Goal: Transaction & Acquisition: Purchase product/service

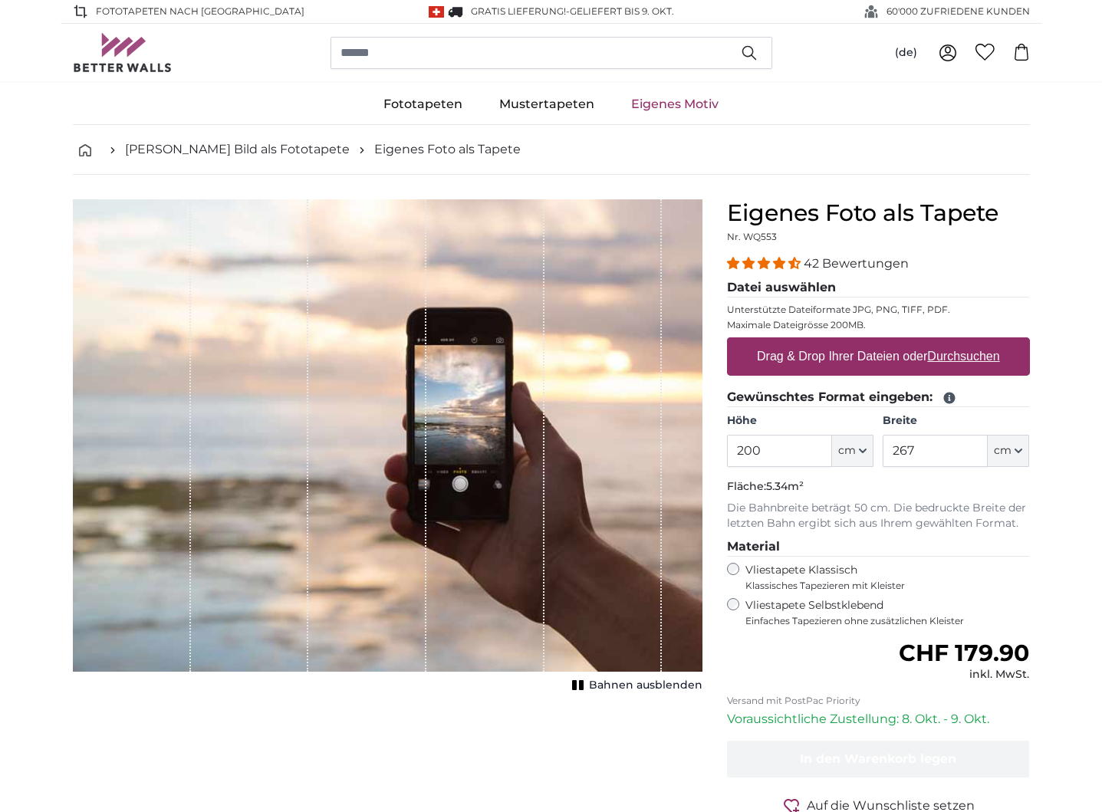
drag, startPoint x: 736, startPoint y: 450, endPoint x: 639, endPoint y: 451, distance: 97.4
click at [639, 451] on product-detail "Abbrechen Bild zuschneiden Bahnen ausblenden Eigenes Foto als Tapete Nr. WQ553 …" at bounding box center [551, 532] width 981 height 715
click at [939, 455] on input "267" at bounding box center [935, 451] width 105 height 32
drag, startPoint x: 949, startPoint y: 454, endPoint x: 814, endPoint y: 465, distance: 135.4
click at [831, 464] on div "Höhe 250 ft cm Centimeter (cm) Inches (inch) Feet (ft. in.) Breite 267 ft cm Ce…" at bounding box center [878, 440] width 303 height 54
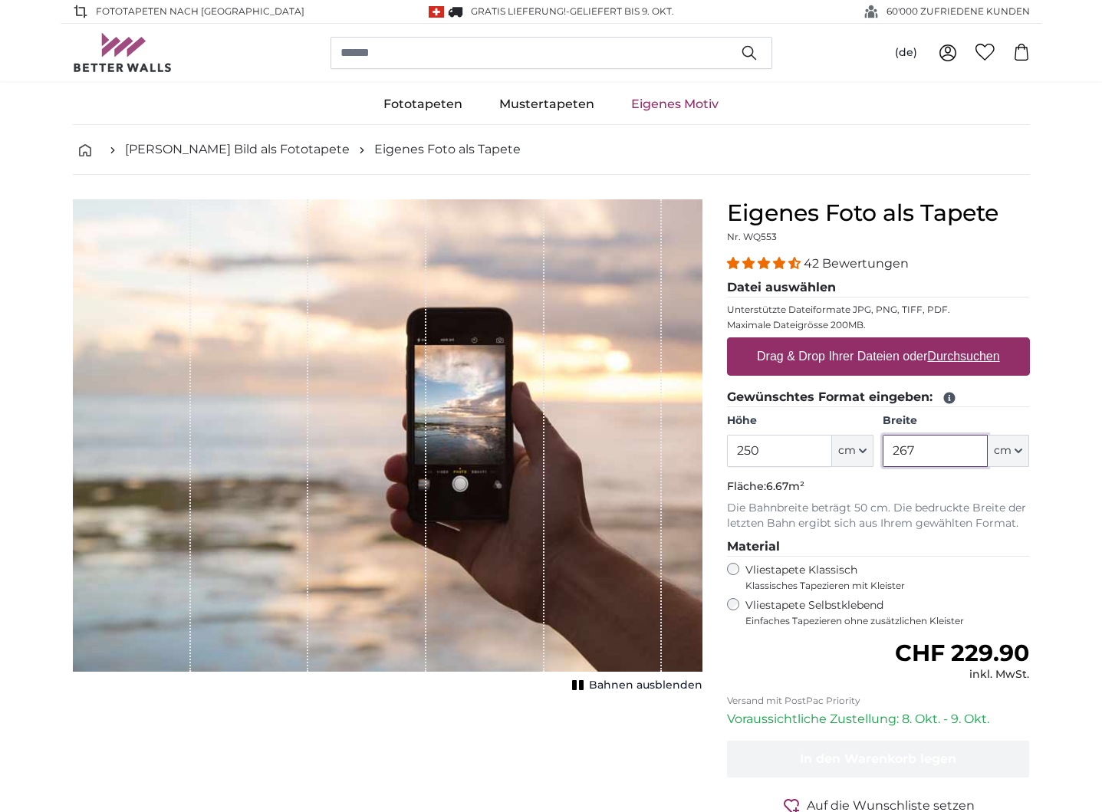
drag, startPoint x: 936, startPoint y: 446, endPoint x: 848, endPoint y: 446, distance: 88.2
click at [848, 446] on div "Höhe 250 ft cm Centimeter (cm) Inches (inch) Feet (ft. in.) Breite 267 ft cm Ce…" at bounding box center [878, 440] width 303 height 54
drag, startPoint x: 773, startPoint y: 447, endPoint x: 666, endPoint y: 456, distance: 107.0
click at [662, 455] on product-detail "Abbrechen Bild zuschneiden Bahnen ausblenden Eigenes Foto als Tapete Nr. WQ553 …" at bounding box center [551, 532] width 981 height 715
type input "150"
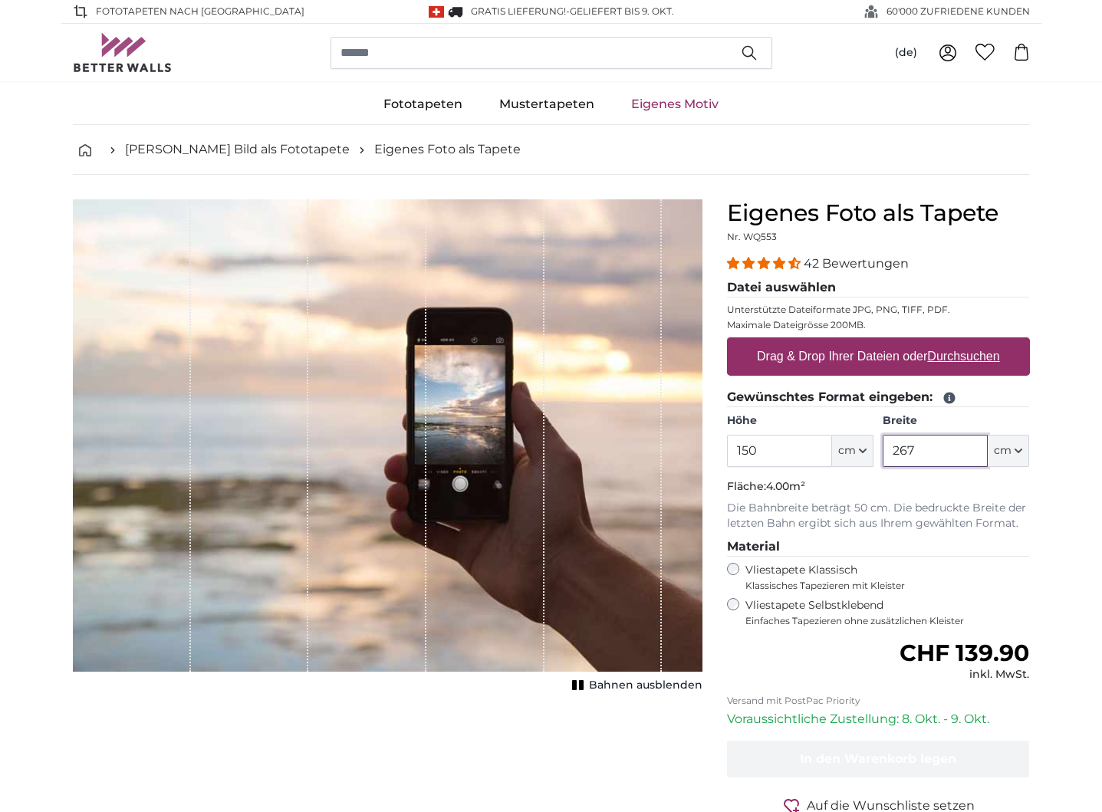
click at [938, 439] on input "267" at bounding box center [935, 451] width 105 height 32
drag, startPoint x: 941, startPoint y: 458, endPoint x: 852, endPoint y: 457, distance: 88.9
click at [852, 457] on div "Höhe 150 ft cm Centimeter (cm) Inches (inch) Feet (ft. in.) Breite 267 ft cm Ce…" at bounding box center [878, 440] width 303 height 54
type input "500"
